Goal: Transaction & Acquisition: Subscribe to service/newsletter

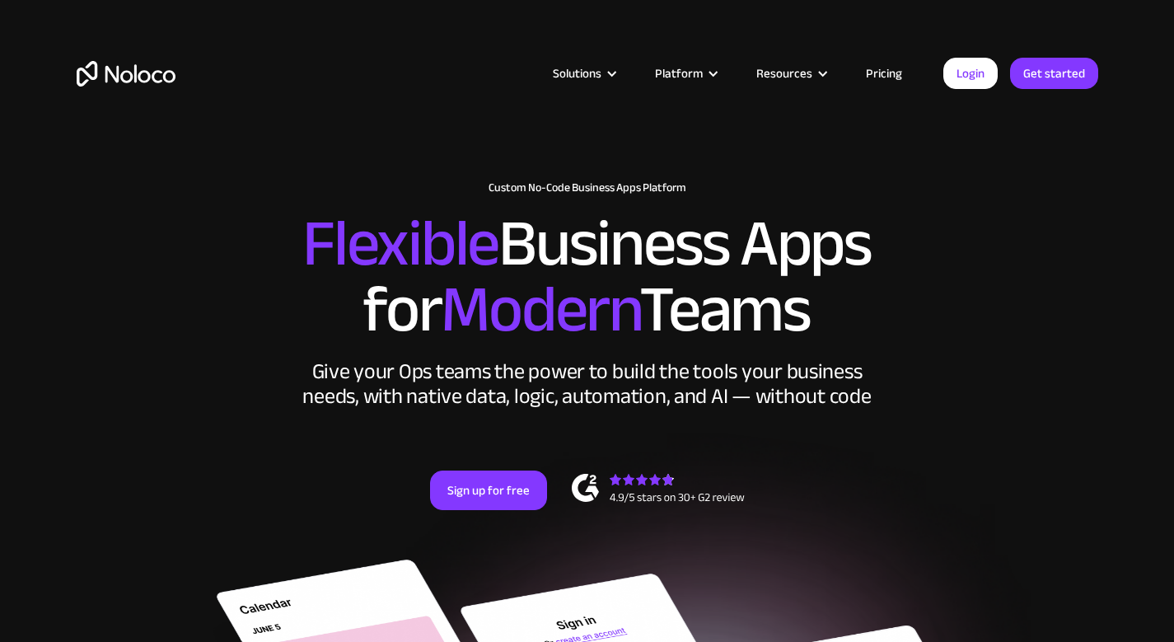
click at [882, 65] on link "Pricing" at bounding box center [883, 73] width 77 height 21
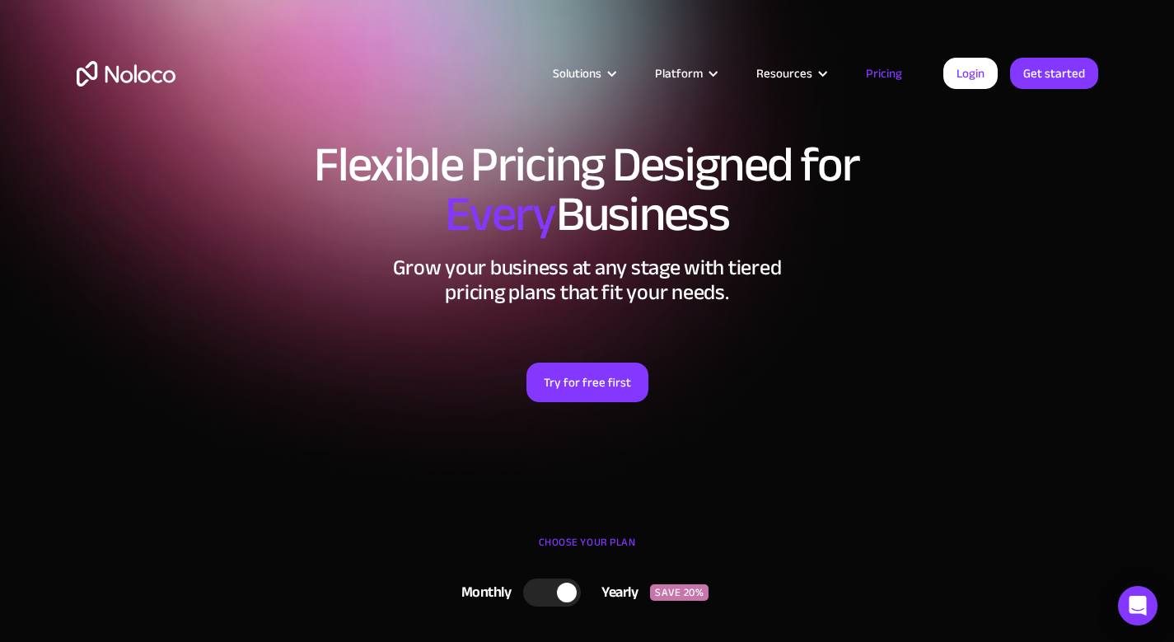
click at [883, 82] on link "Pricing" at bounding box center [883, 73] width 77 height 21
click at [886, 77] on link "Pricing" at bounding box center [883, 73] width 77 height 21
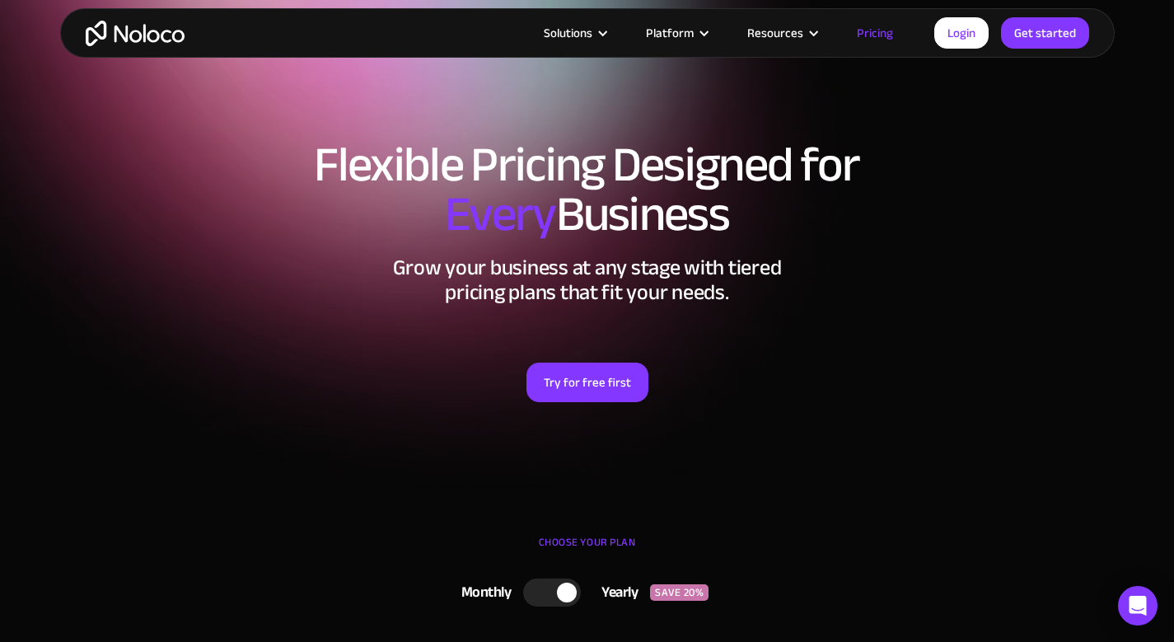
scroll to position [147, 0]
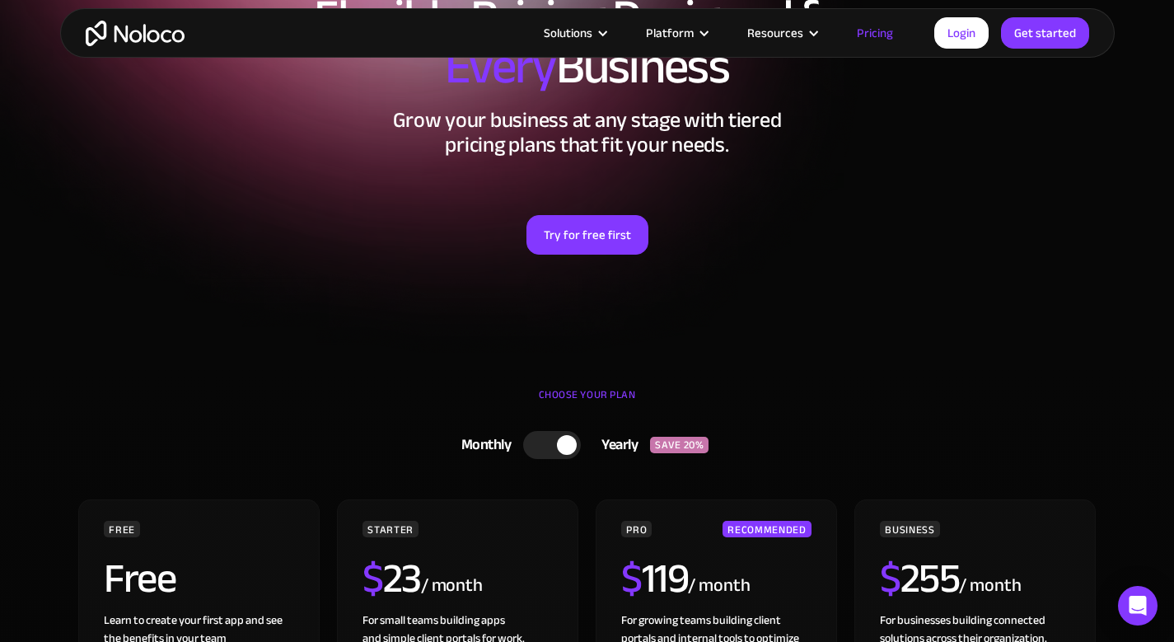
click at [588, 451] on div "Yearly" at bounding box center [615, 445] width 69 height 25
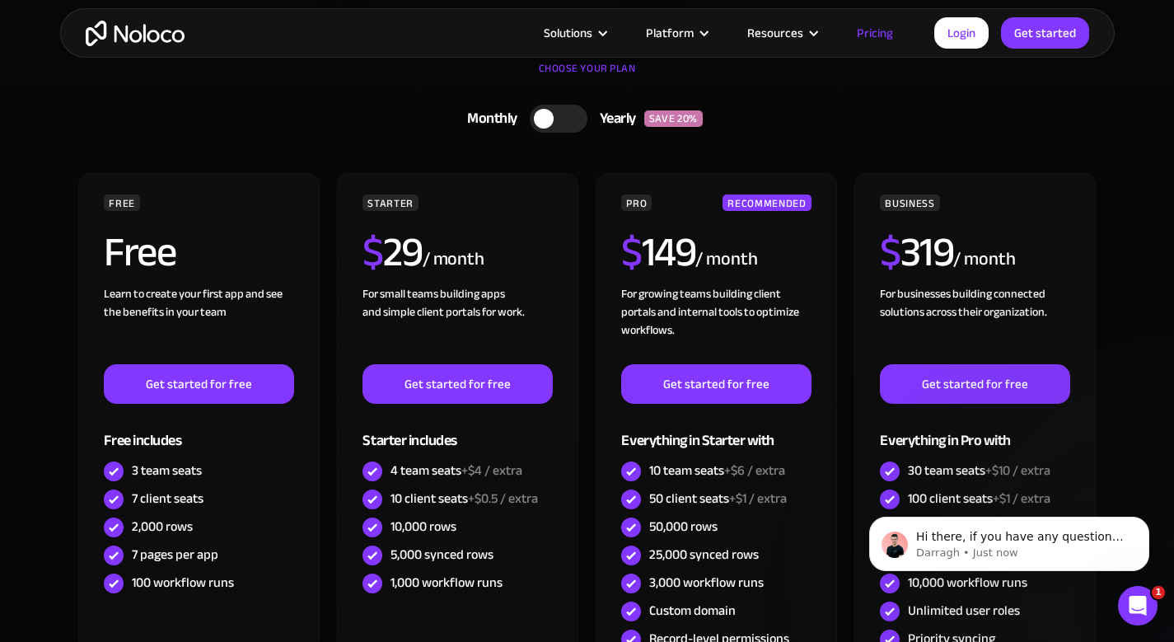
scroll to position [0, 0]
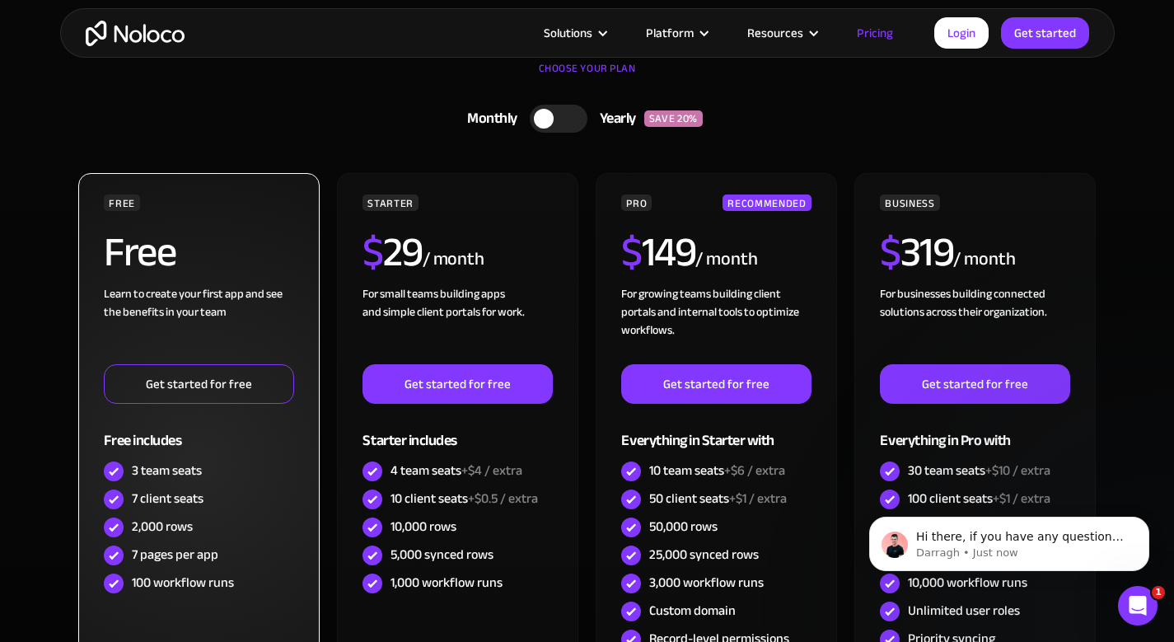
click at [241, 396] on link "Get started for free" at bounding box center [198, 384] width 189 height 40
